Goal: Check status: Check status

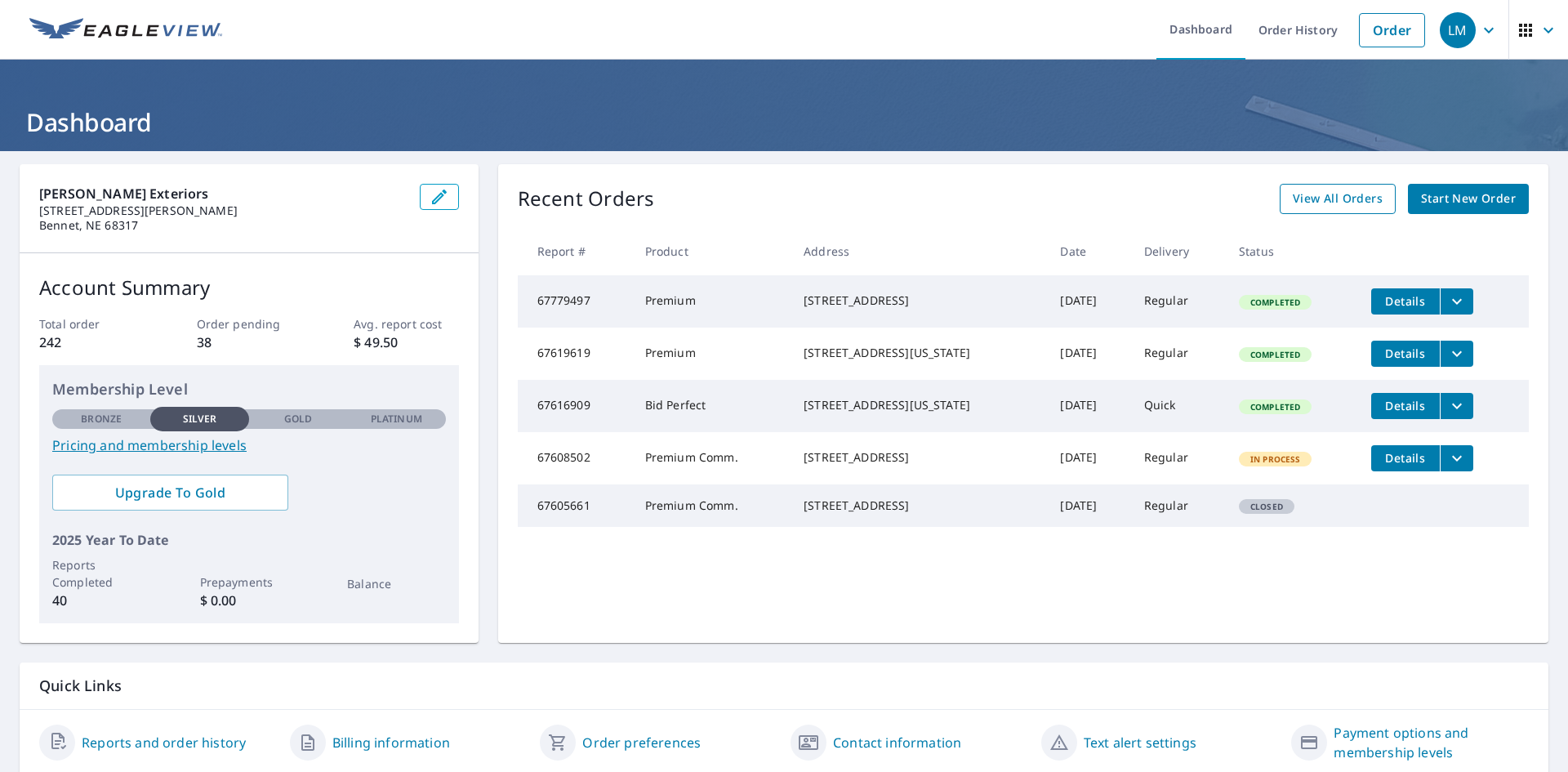
click at [1322, 199] on span "View All Orders" at bounding box center [1337, 199] width 90 height 21
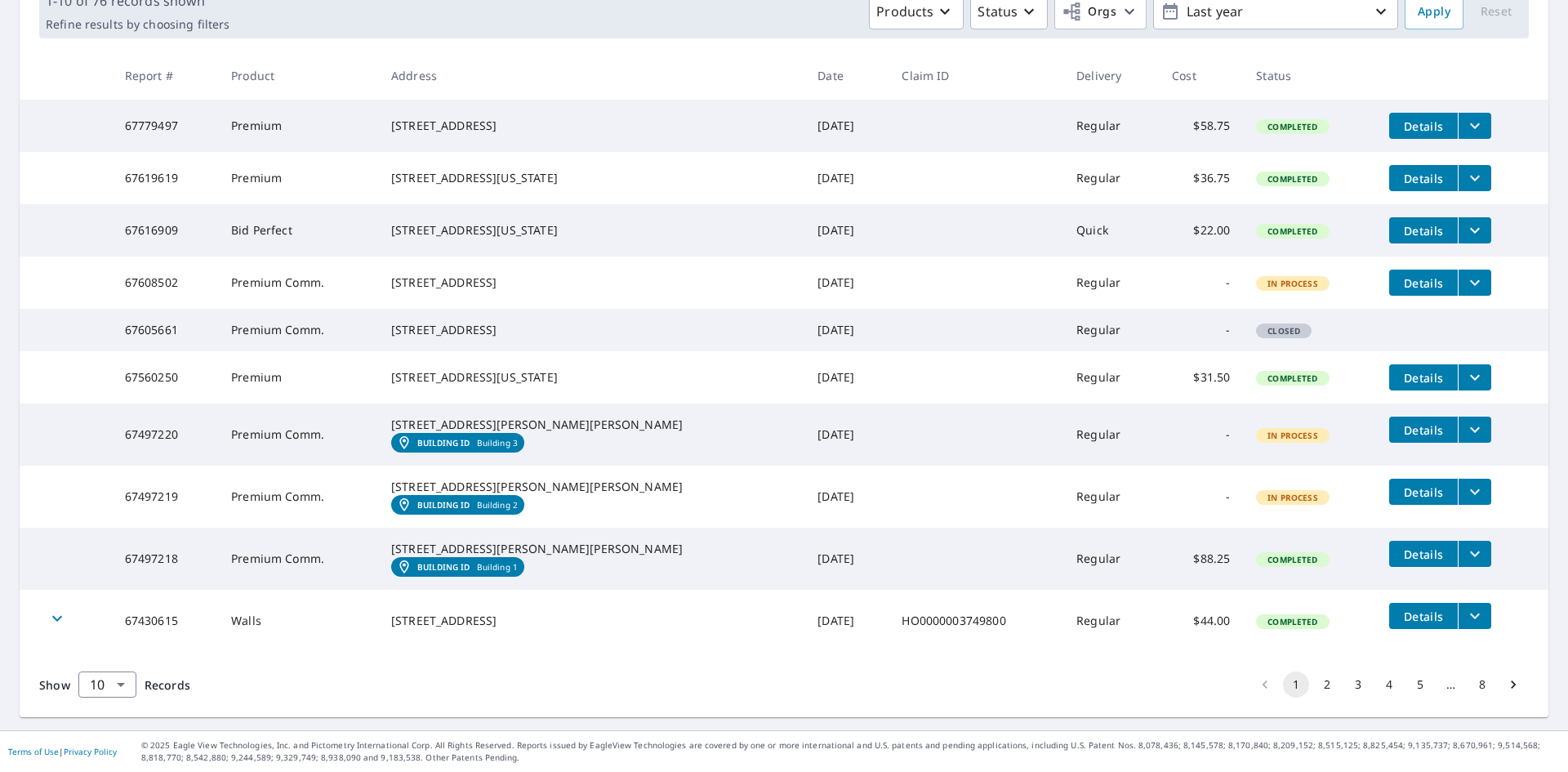
scroll to position [360, 0]
click at [1317, 689] on button "2" at bounding box center [1327, 685] width 27 height 27
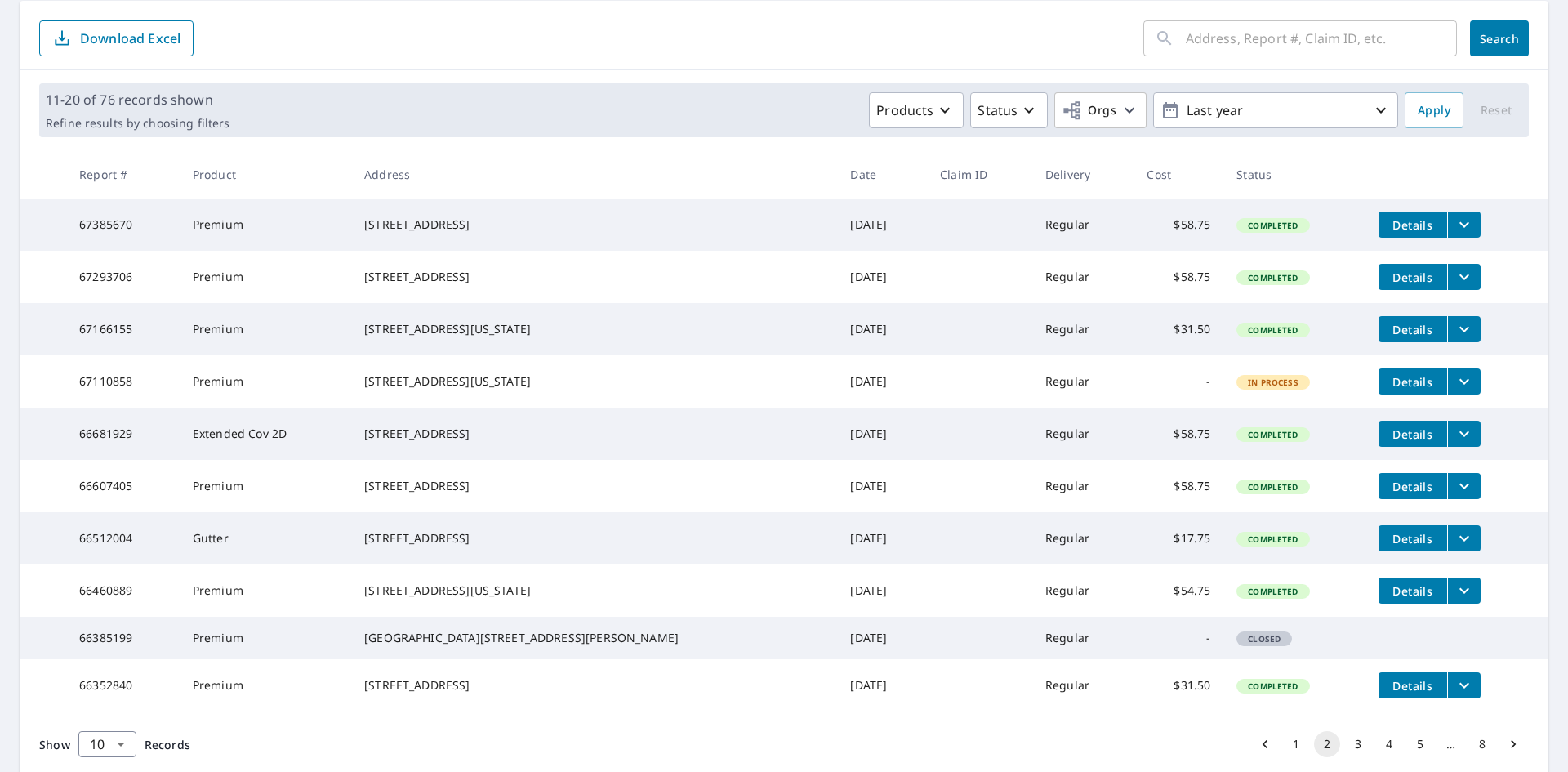
scroll to position [81, 0]
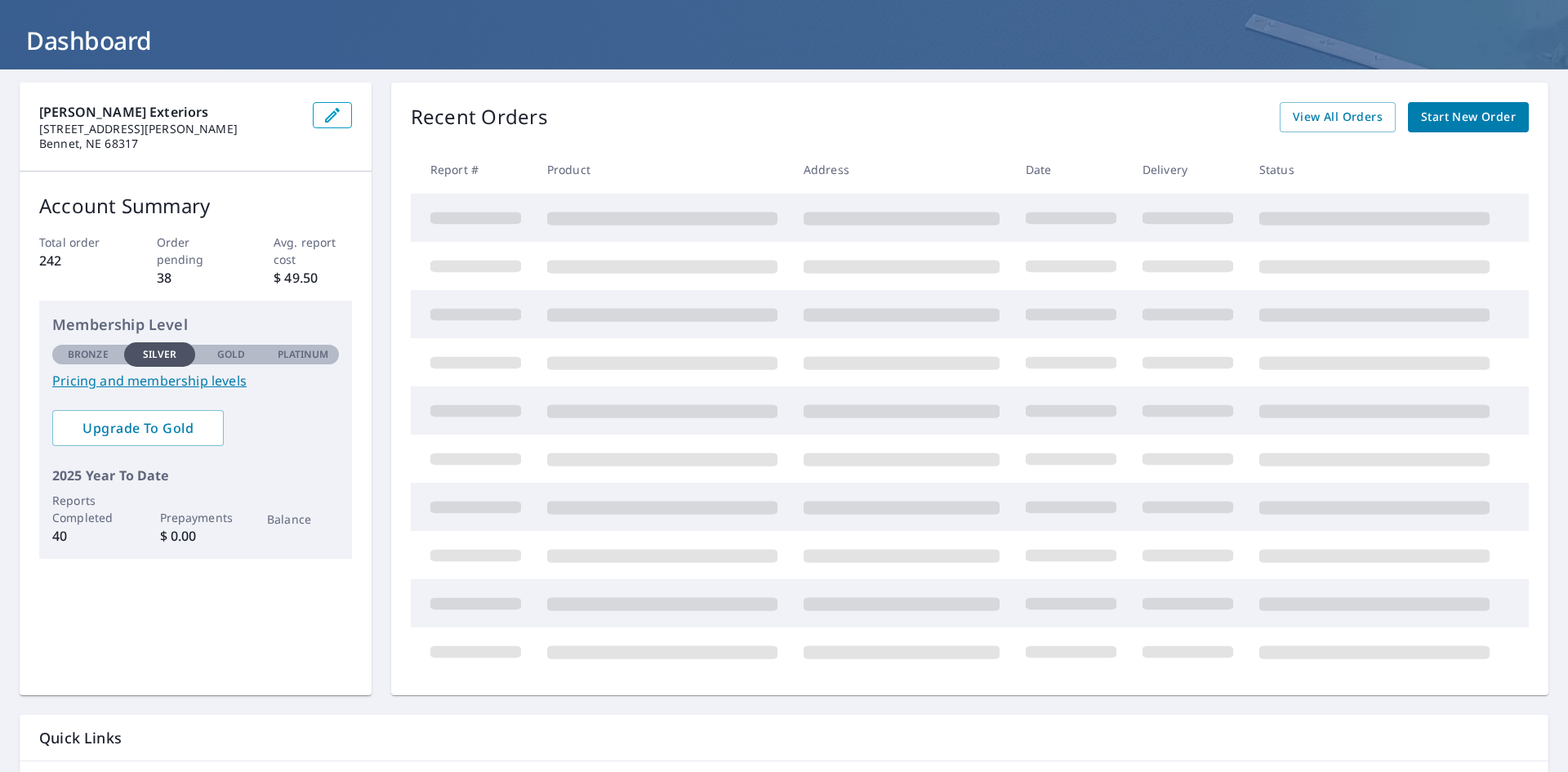
scroll to position [58, 0]
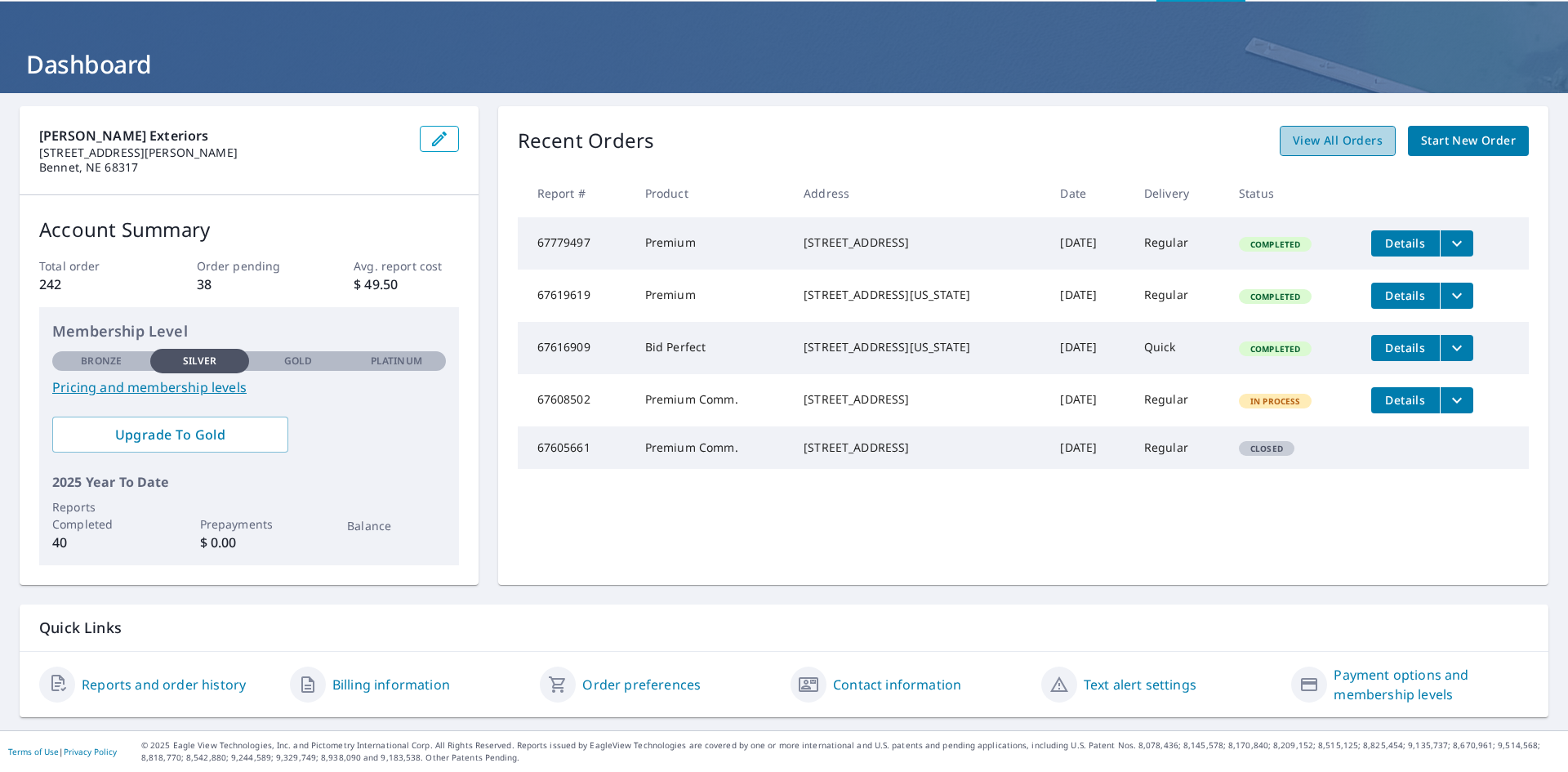
click at [1334, 141] on span "View All Orders" at bounding box center [1337, 141] width 90 height 21
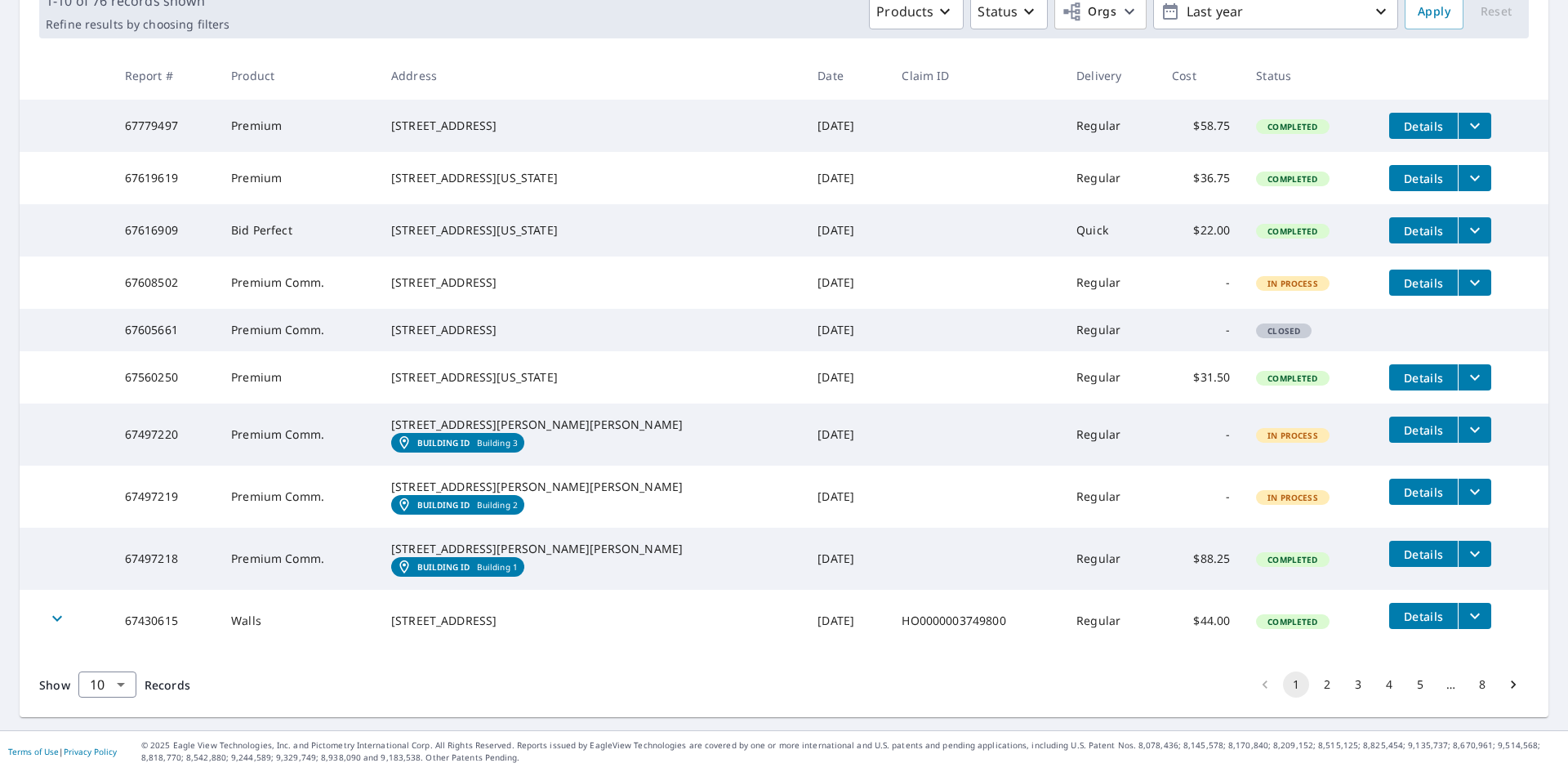
scroll to position [360, 0]
click at [1464, 420] on icon "filesDropdownBtn-67497220" at bounding box center [1474, 430] width 20 height 20
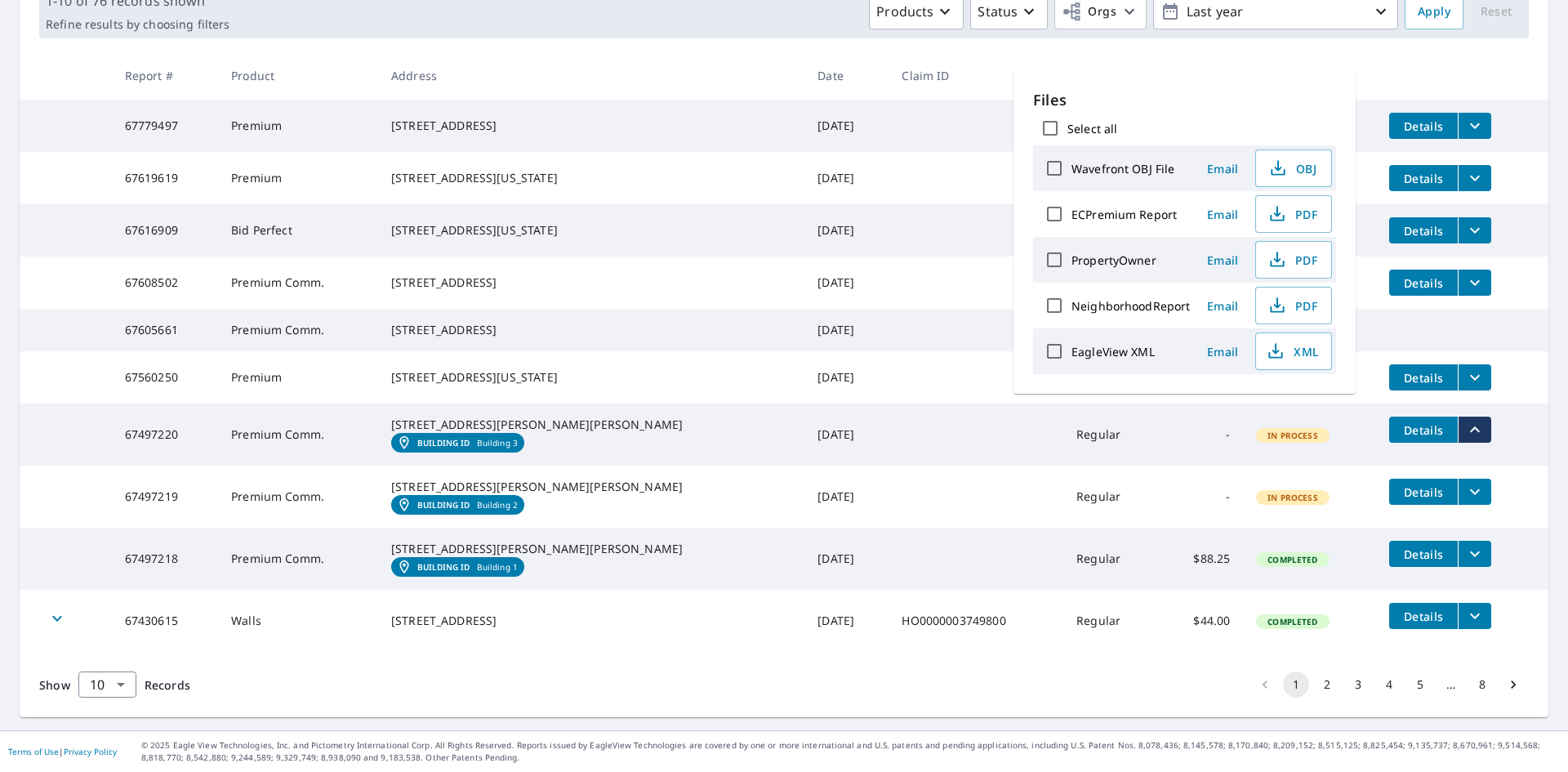
click at [1482, 466] on td "Details" at bounding box center [1461, 491] width 172 height 52
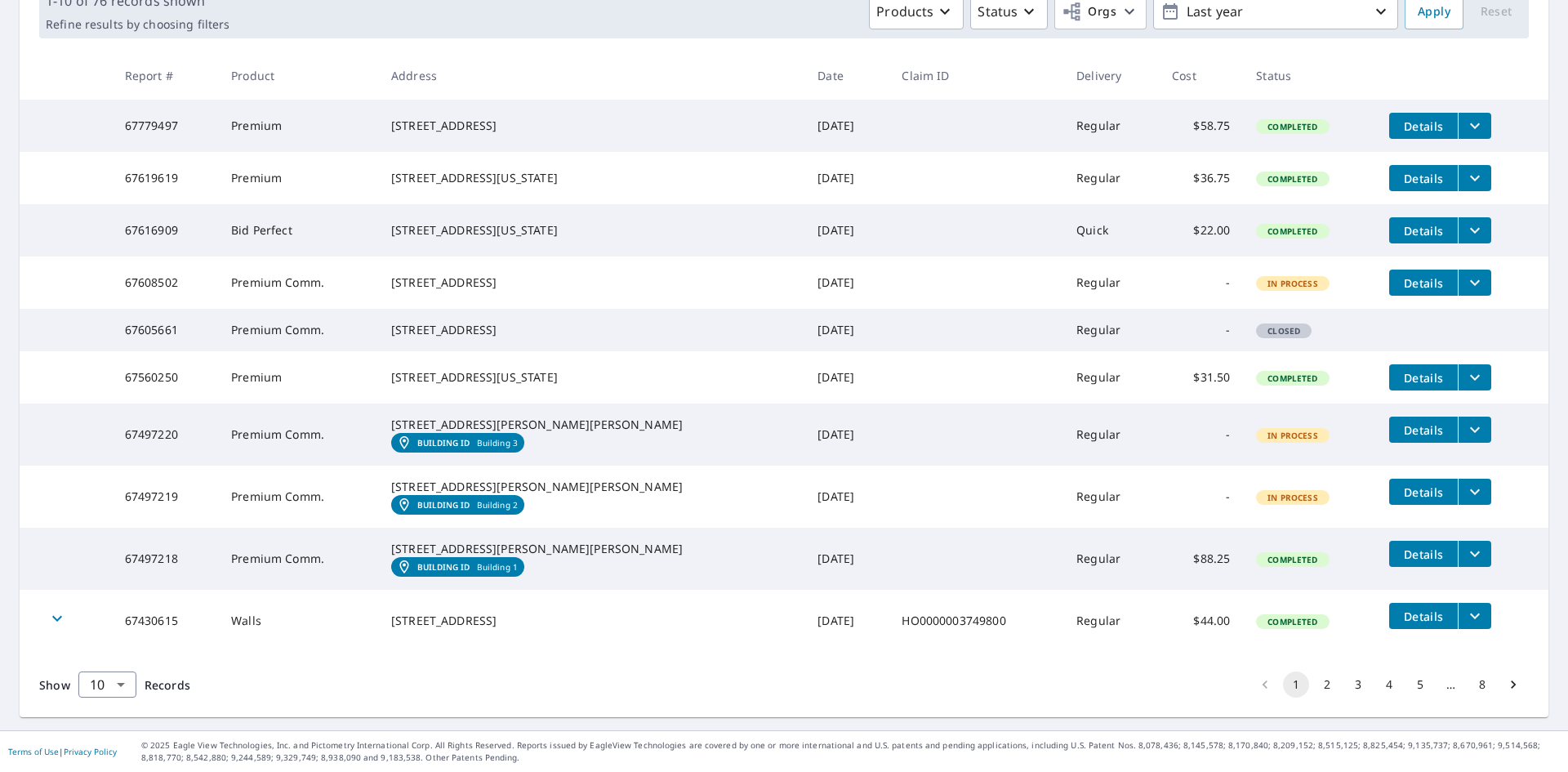
click at [1464, 482] on icon "filesDropdownBtn-67497219" at bounding box center [1474, 491] width 20 height 20
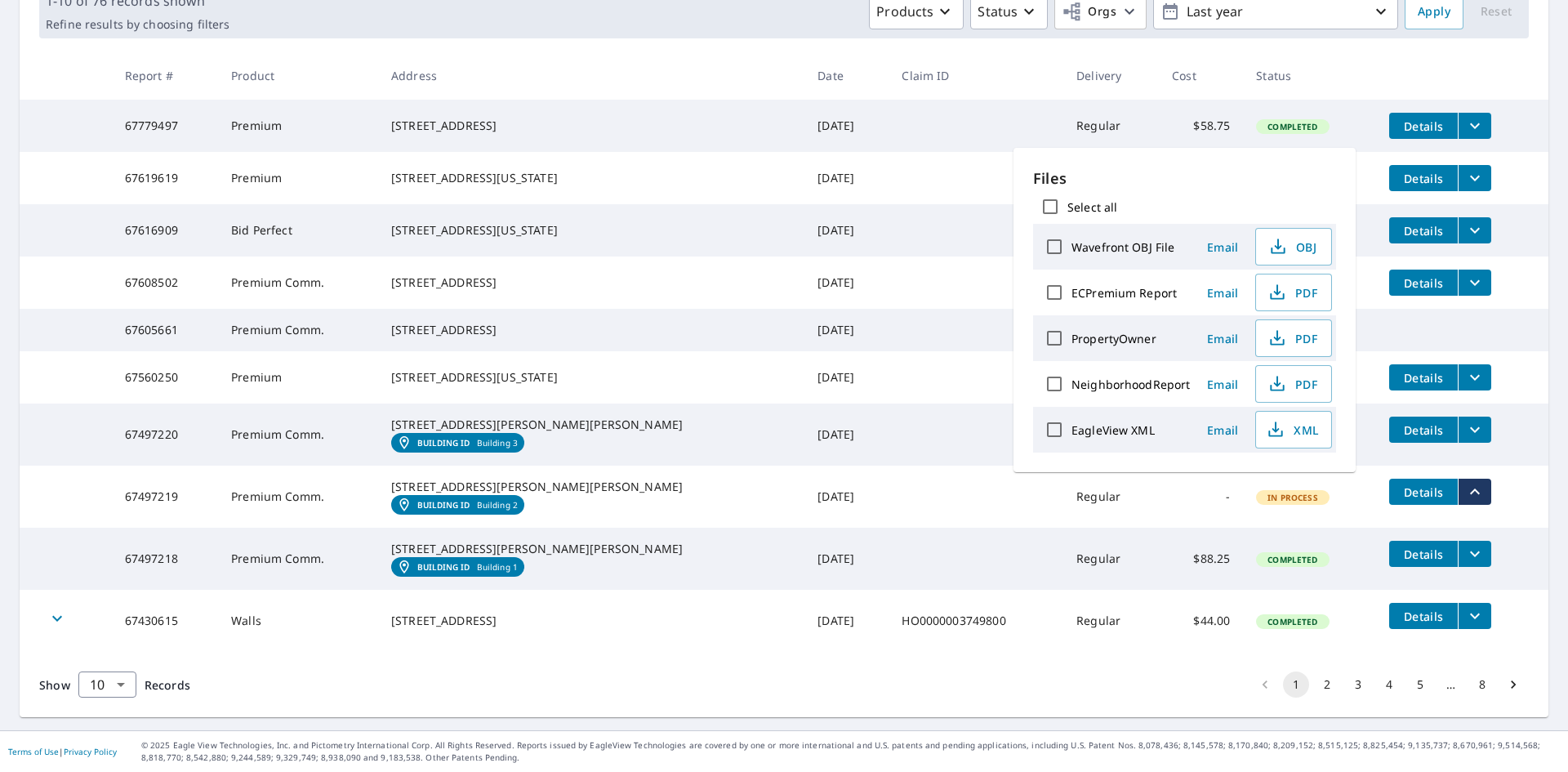
click at [1516, 489] on tr "67497219 Premium Comm. [STREET_ADDRESS][GEOGRAPHIC_DATA][PERSON_NAME][PERSON_NA…" at bounding box center [784, 496] width 1529 height 62
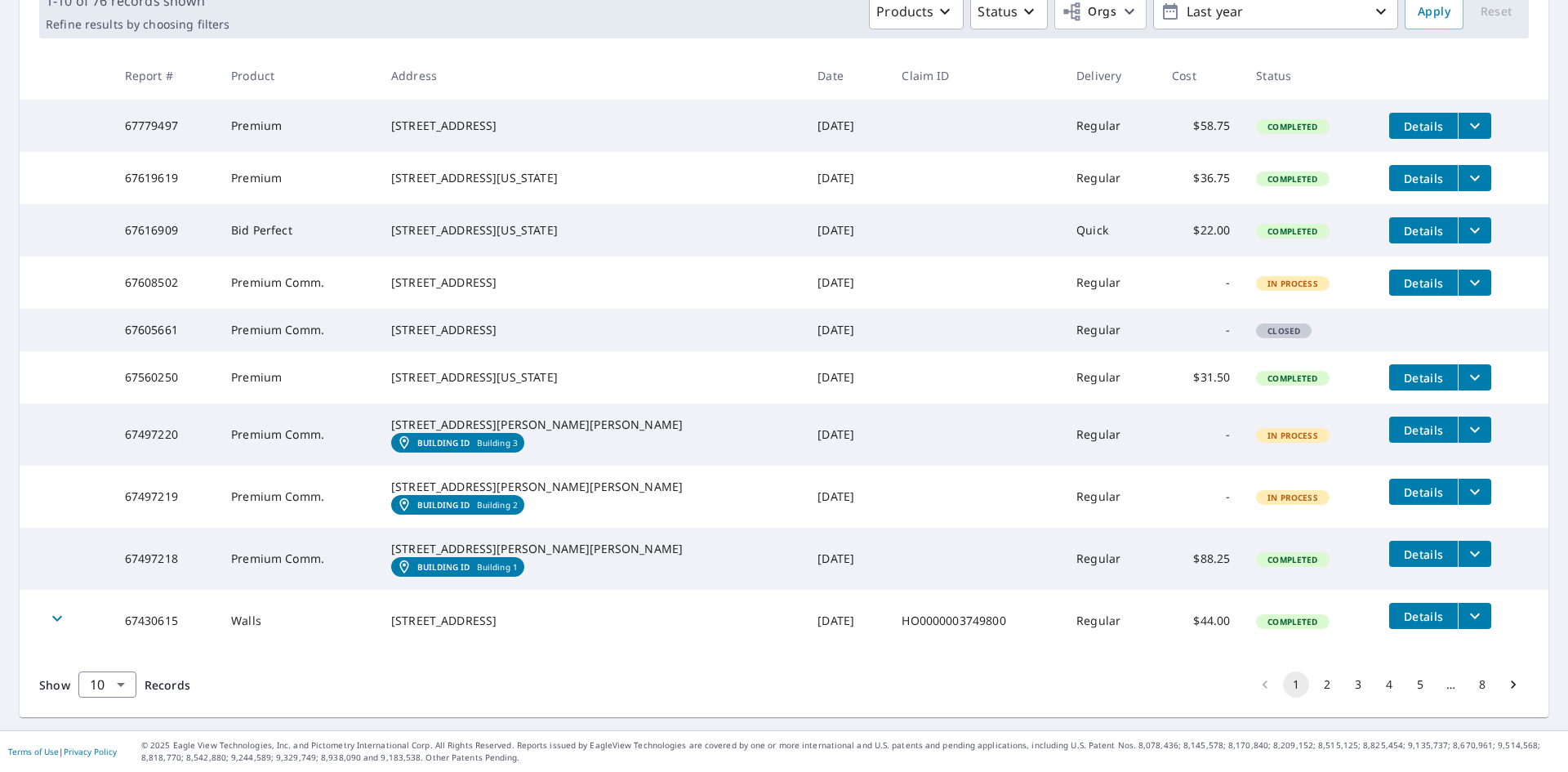
click at [1464, 544] on icon "filesDropdownBtn-67497218" at bounding box center [1474, 554] width 20 height 20
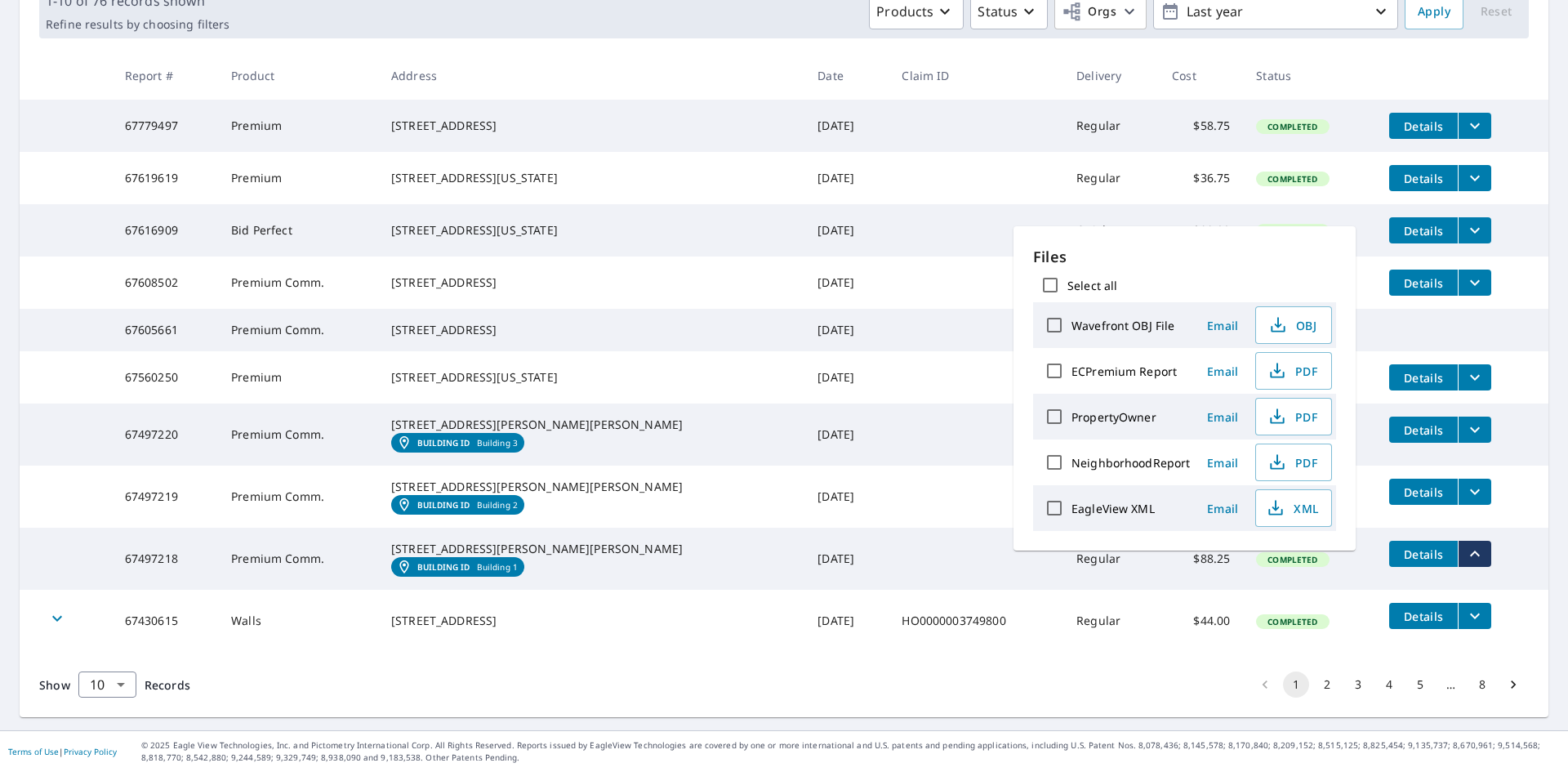
click at [1524, 597] on td "Details" at bounding box center [1461, 615] width 172 height 52
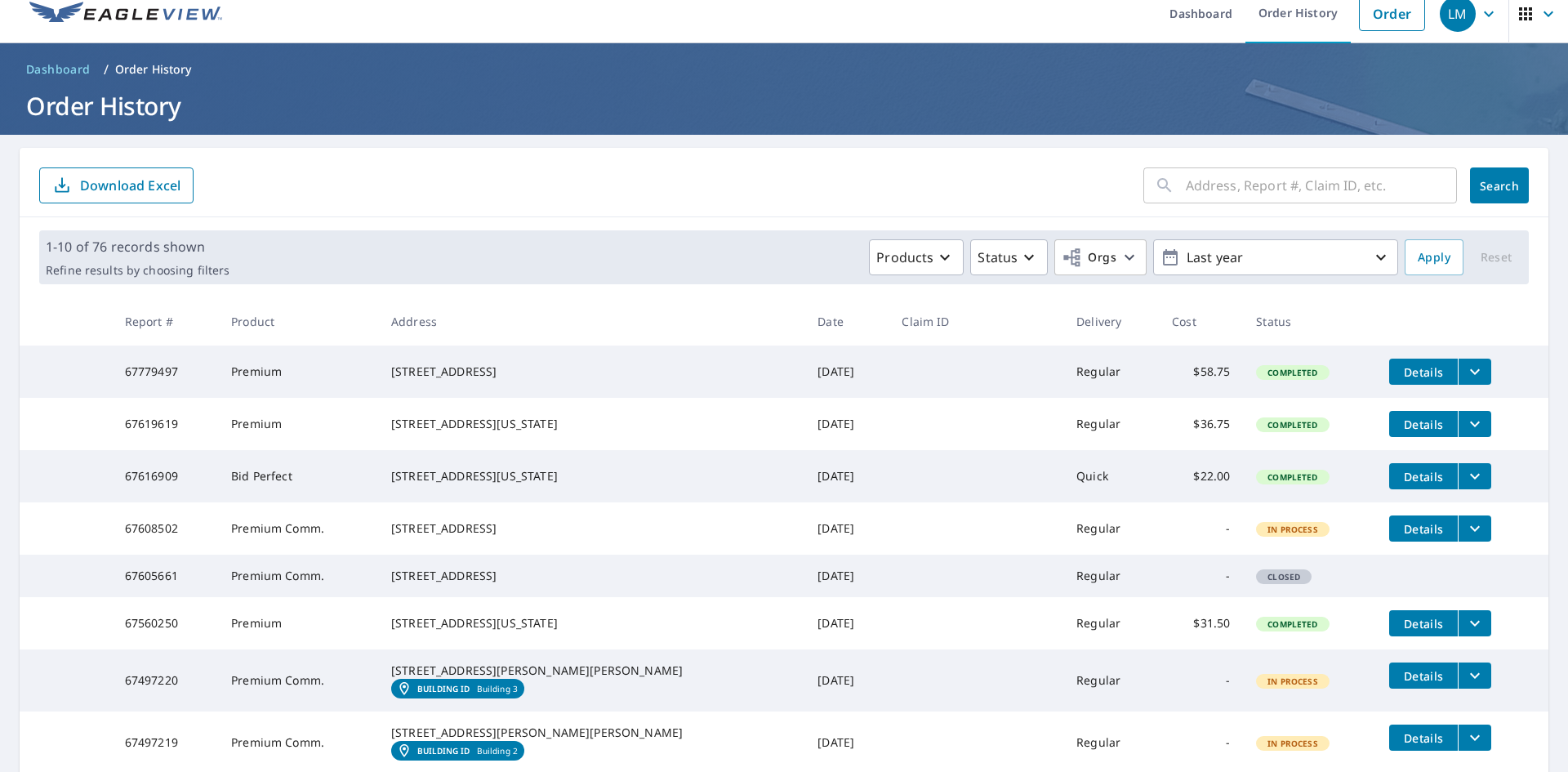
scroll to position [0, 0]
